Goal: Task Accomplishment & Management: Manage account settings

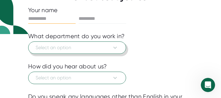
scroll to position [59, 0]
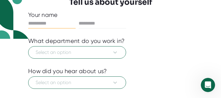
click at [43, 23] on input "text" at bounding box center [51, 23] width 47 height 9
type input "*"
type input "*******"
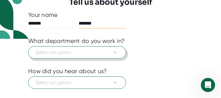
type input "*******"
click at [44, 51] on span "Select an option" at bounding box center [77, 52] width 83 height 7
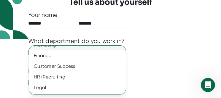
scroll to position [86, 0]
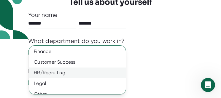
click at [47, 71] on div "HR/Recruiting" at bounding box center [77, 73] width 97 height 11
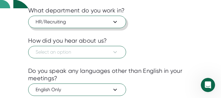
scroll to position [89, 0]
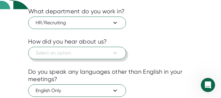
click at [98, 51] on span "Select an option" at bounding box center [77, 53] width 83 height 7
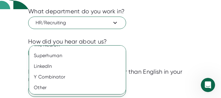
scroll to position [0, 0]
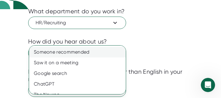
click at [97, 52] on div "Someone recommended" at bounding box center [77, 52] width 97 height 11
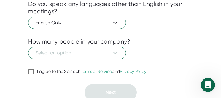
scroll to position [160, 0]
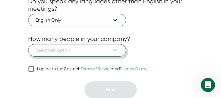
click at [97, 52] on span "Select an option" at bounding box center [77, 50] width 83 height 7
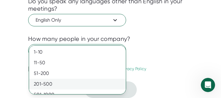
click at [88, 81] on div "201-500" at bounding box center [77, 84] width 97 height 11
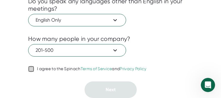
click at [31, 68] on input "I agree to the Spinach Terms of Service and Privacy Policy" at bounding box center [31, 69] width 6 height 7
checkbox input "true"
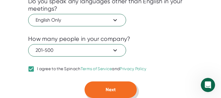
click at [106, 91] on span "Next" at bounding box center [111, 90] width 10 height 6
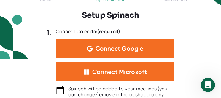
scroll to position [42, 0]
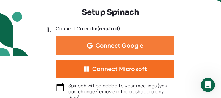
click at [121, 45] on span "Connect Google" at bounding box center [119, 46] width 48 height 6
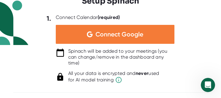
scroll to position [57, 0]
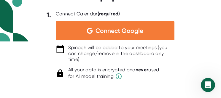
click at [137, 32] on span "Connect Google" at bounding box center [119, 31] width 48 height 6
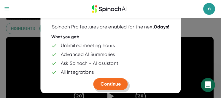
click at [113, 84] on span "Continue" at bounding box center [111, 84] width 20 height 6
